Goal: Task Accomplishment & Management: Manage account settings

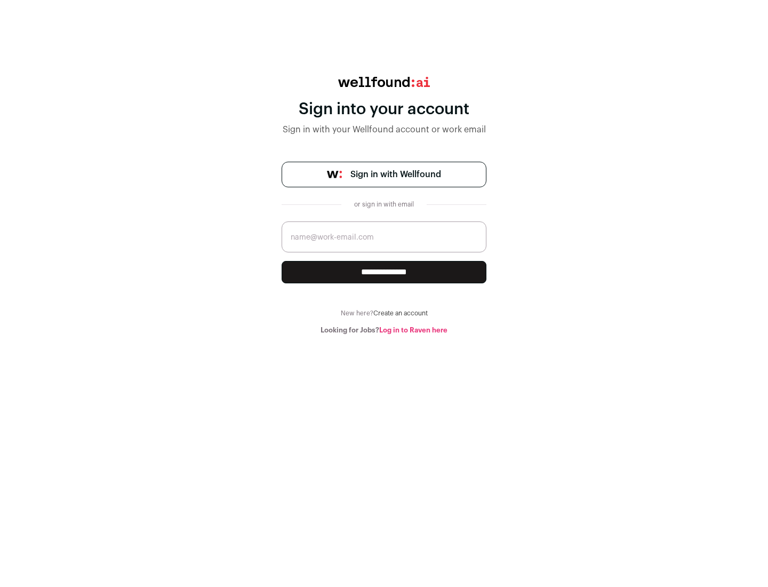
click at [395, 174] on span "Sign in with Wellfound" at bounding box center [395, 174] width 91 height 13
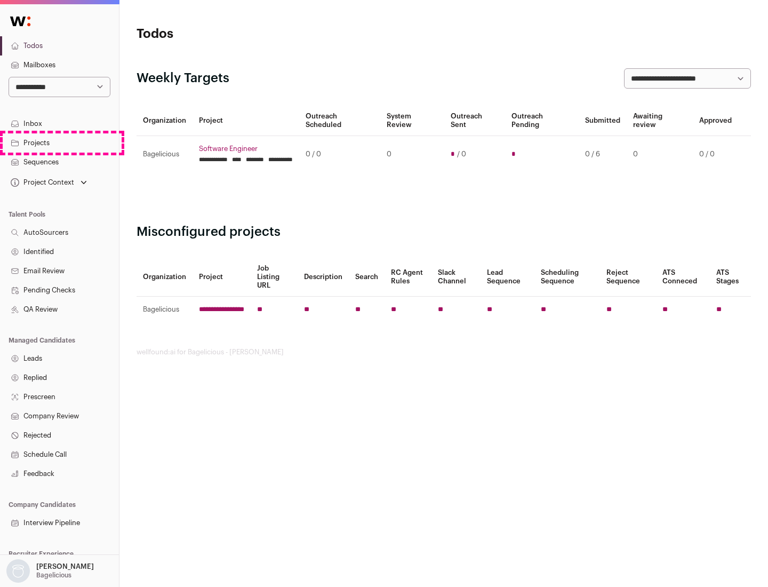
click at [59, 142] on link "Projects" at bounding box center [59, 142] width 119 height 19
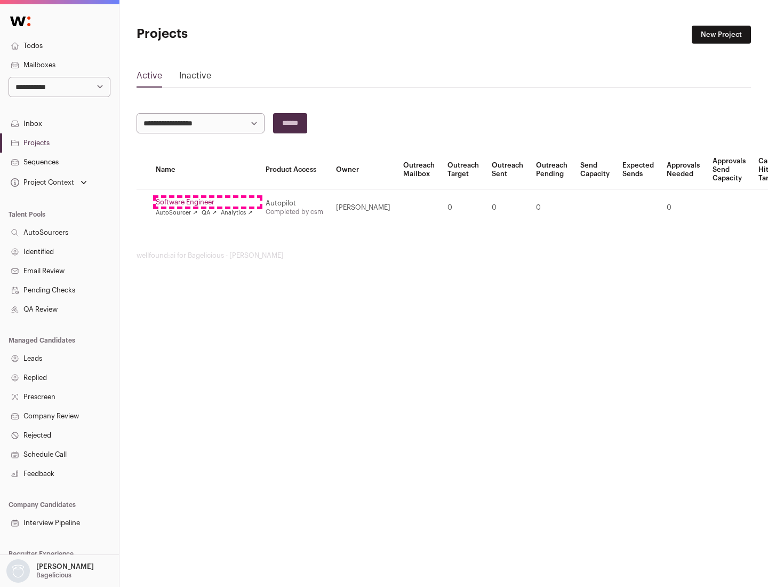
click at [208, 202] on link "Software Engineer" at bounding box center [204, 202] width 97 height 9
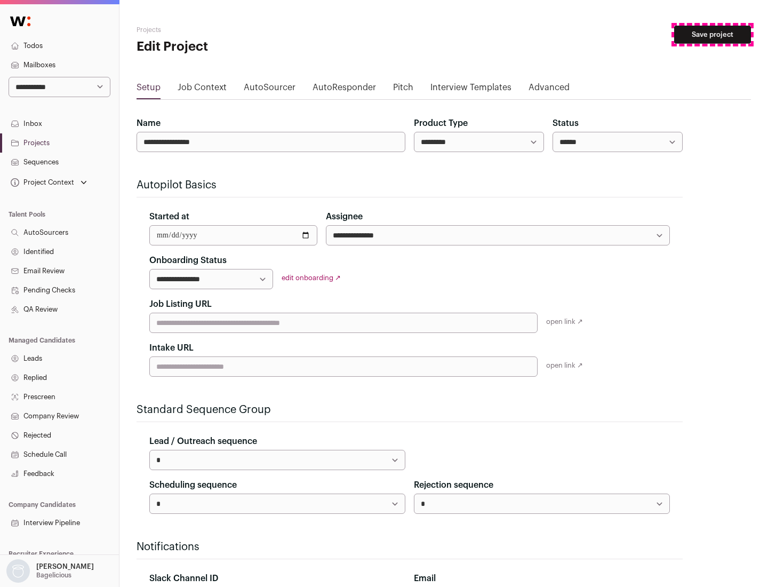
click at [713, 35] on button "Save project" at bounding box center [712, 35] width 77 height 18
